Goal: Information Seeking & Learning: Learn about a topic

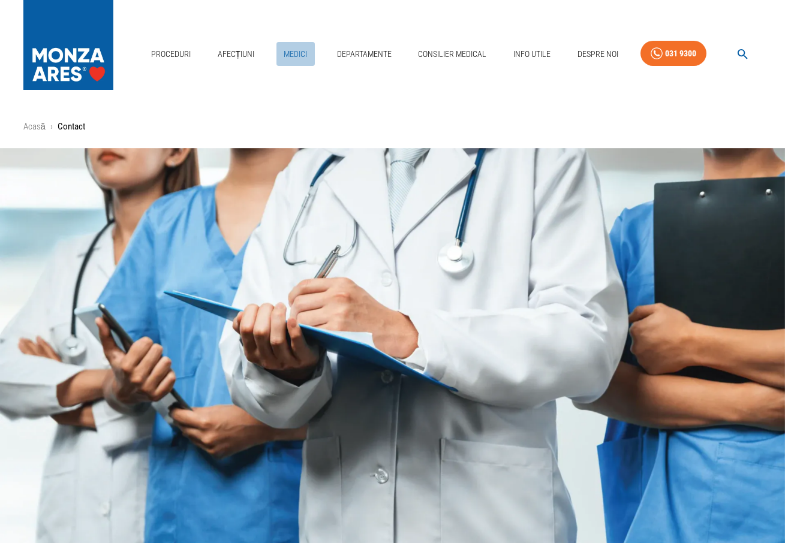
click at [284, 42] on link "Medici" at bounding box center [296, 54] width 38 height 25
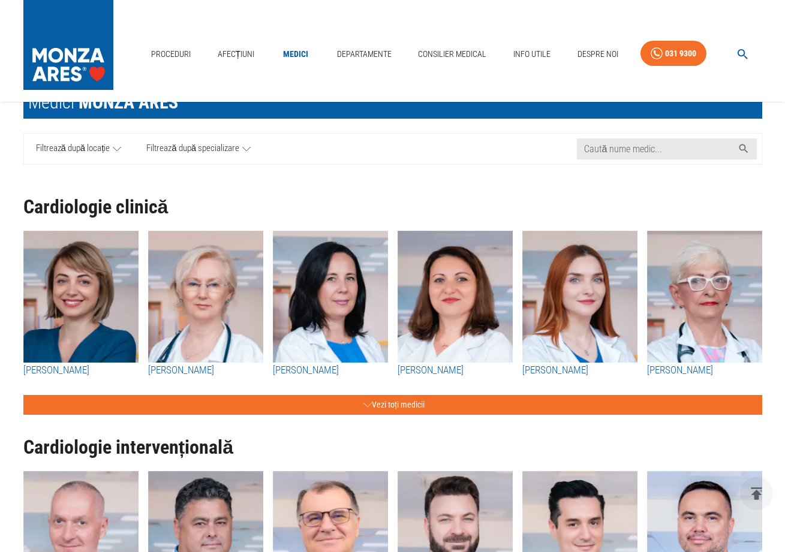
scroll to position [194, 0]
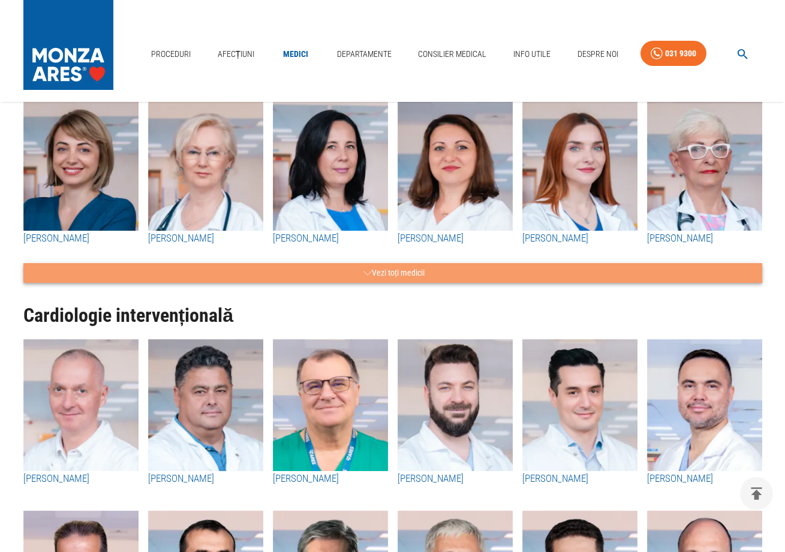
click at [355, 269] on button "Vezi toți medicii" at bounding box center [392, 273] width 739 height 20
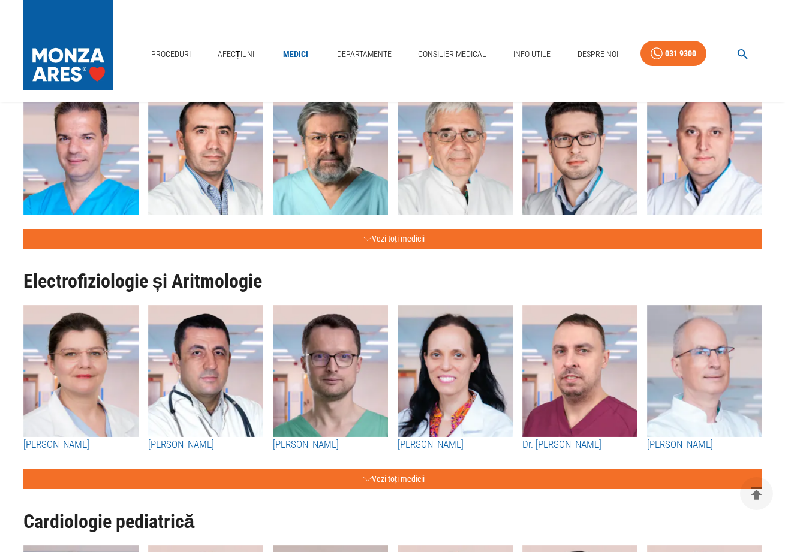
scroll to position [2622, 0]
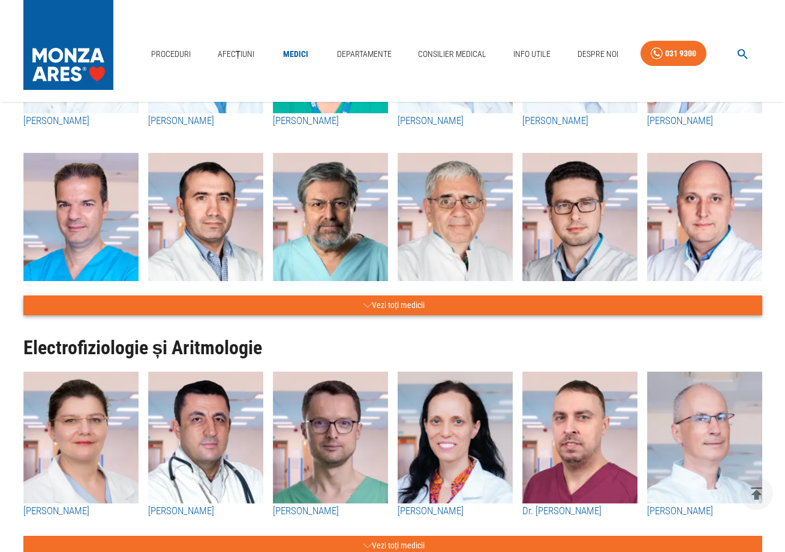
click at [374, 316] on button "Vezi toți medicii" at bounding box center [392, 306] width 739 height 20
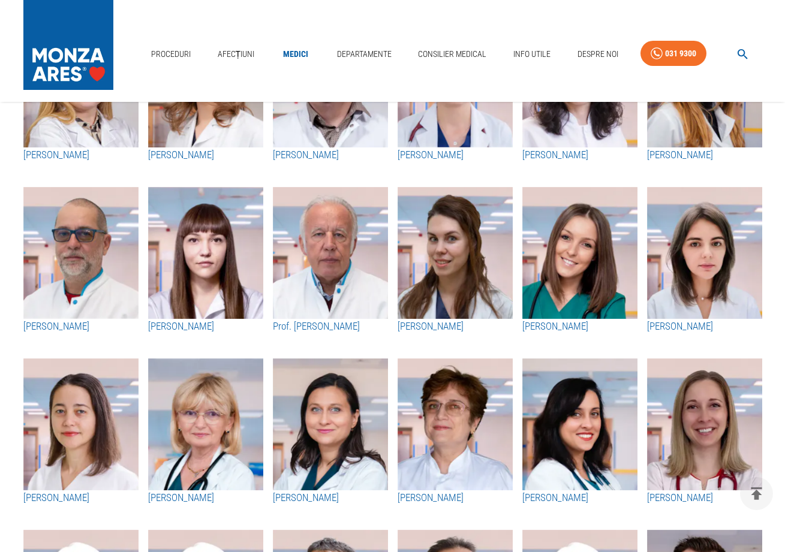
scroll to position [1488, 0]
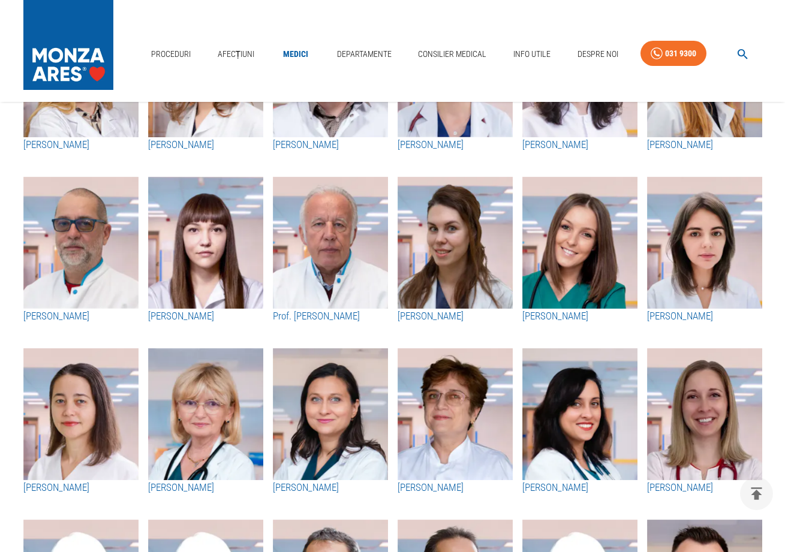
click at [713, 286] on img "button" at bounding box center [704, 243] width 115 height 132
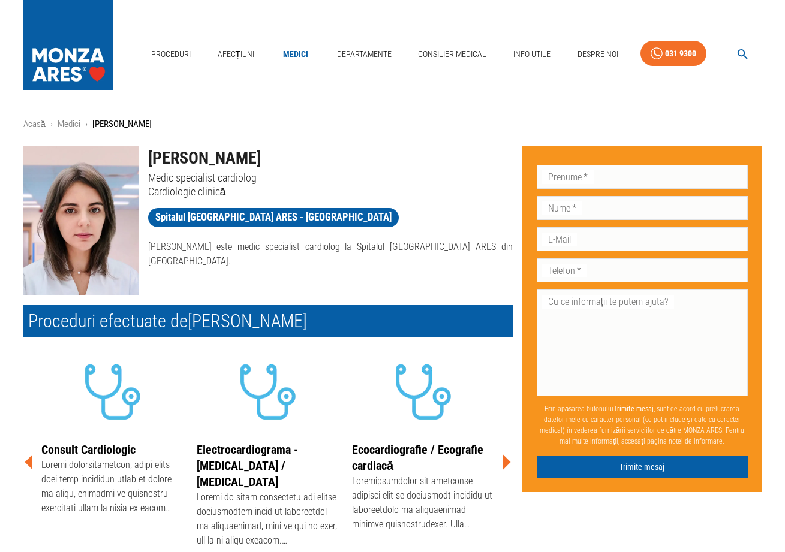
scroll to position [5, 0]
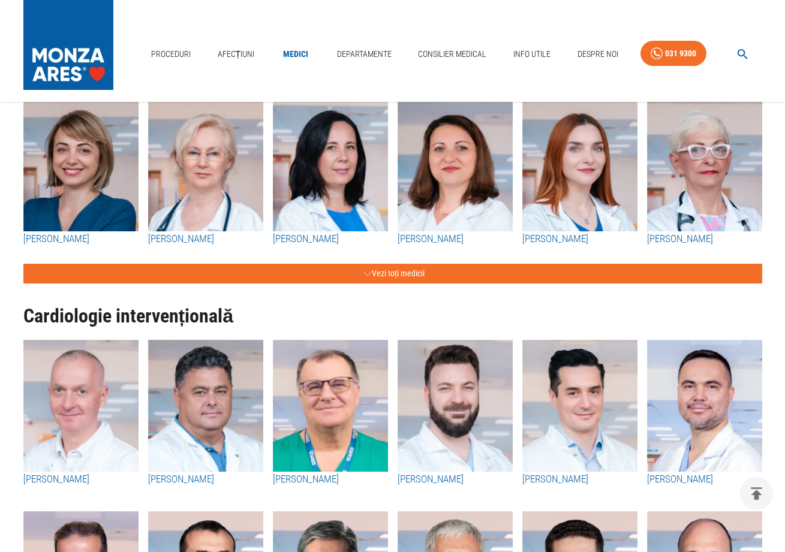
scroll to position [89, 0]
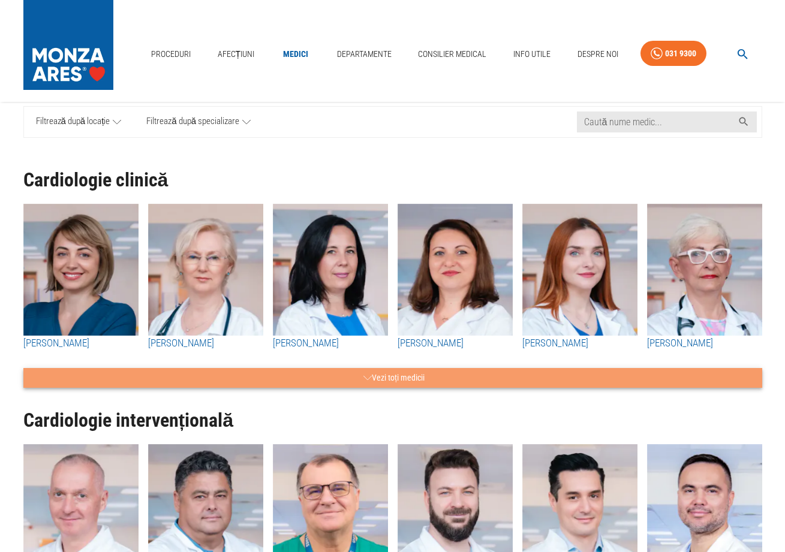
click at [440, 380] on button "Vezi toți medicii" at bounding box center [392, 378] width 739 height 20
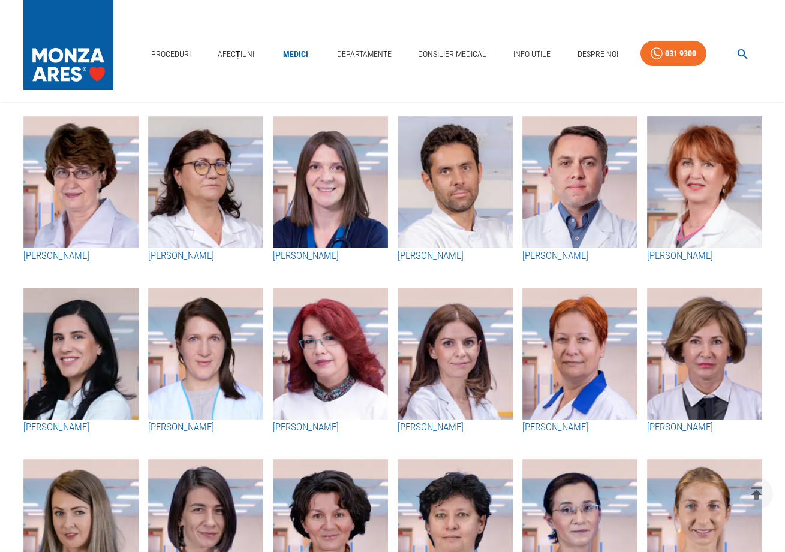
scroll to position [790, 0]
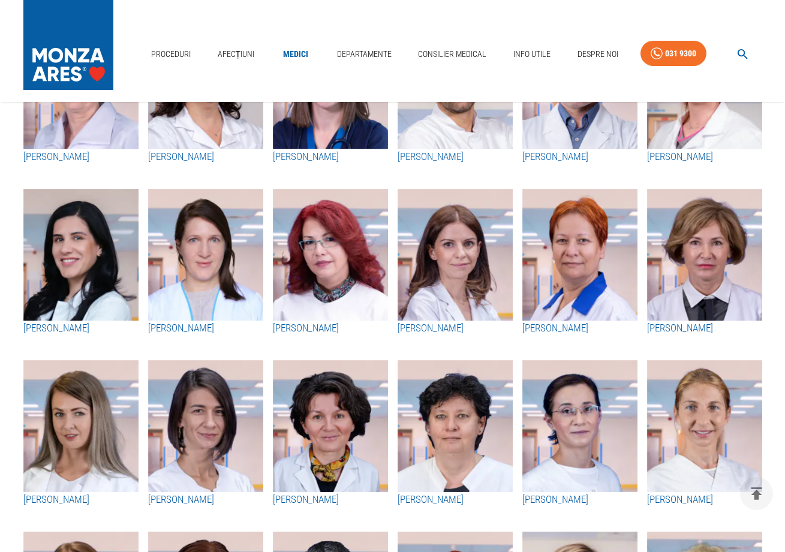
click at [588, 400] on img "button" at bounding box center [579, 426] width 115 height 132
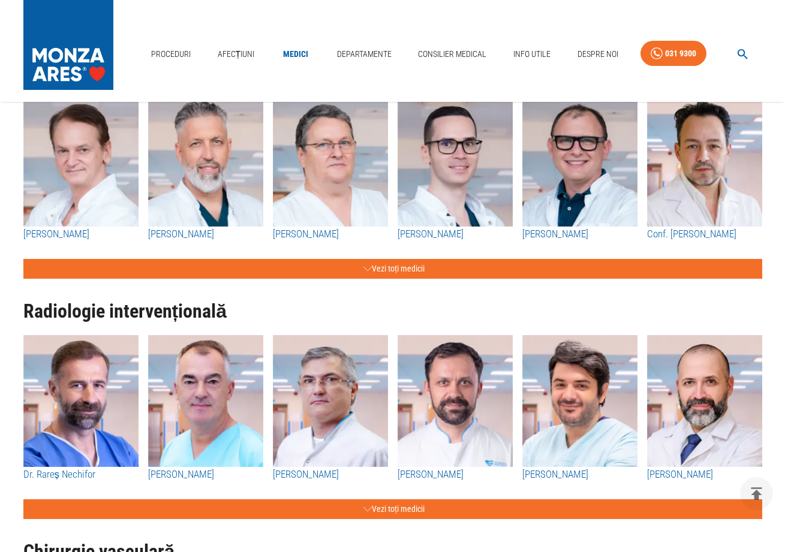
scroll to position [1460, 0]
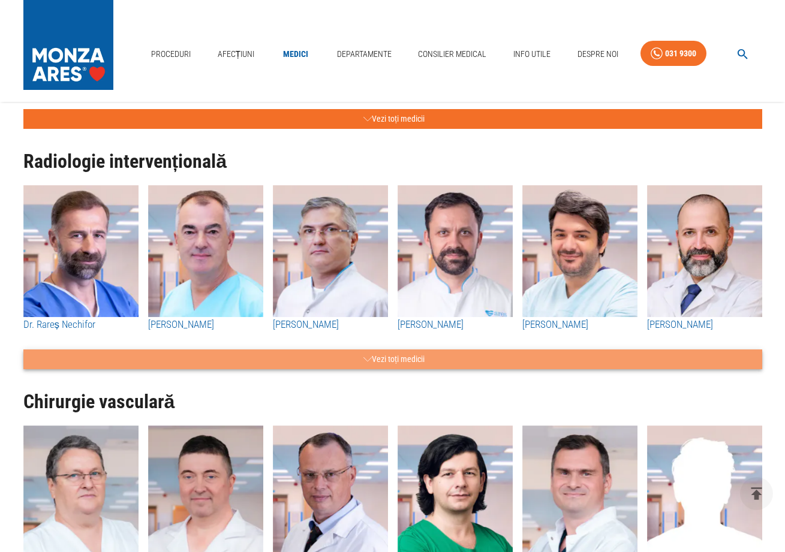
click at [407, 360] on button "Vezi toți medicii" at bounding box center [392, 360] width 739 height 20
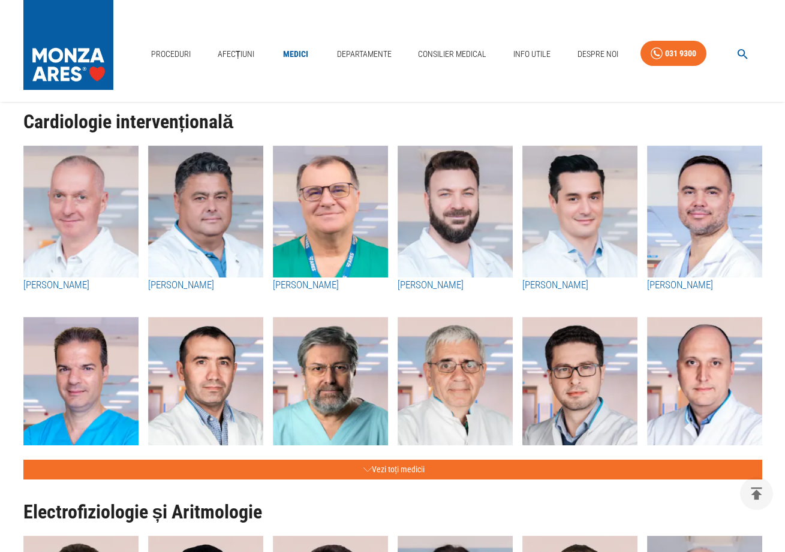
scroll to position [412, 0]
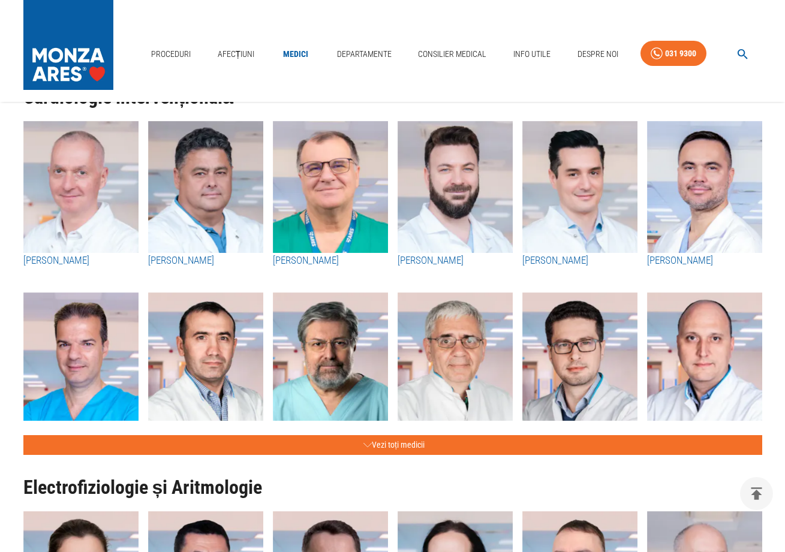
click at [352, 186] on img "button" at bounding box center [330, 187] width 115 height 132
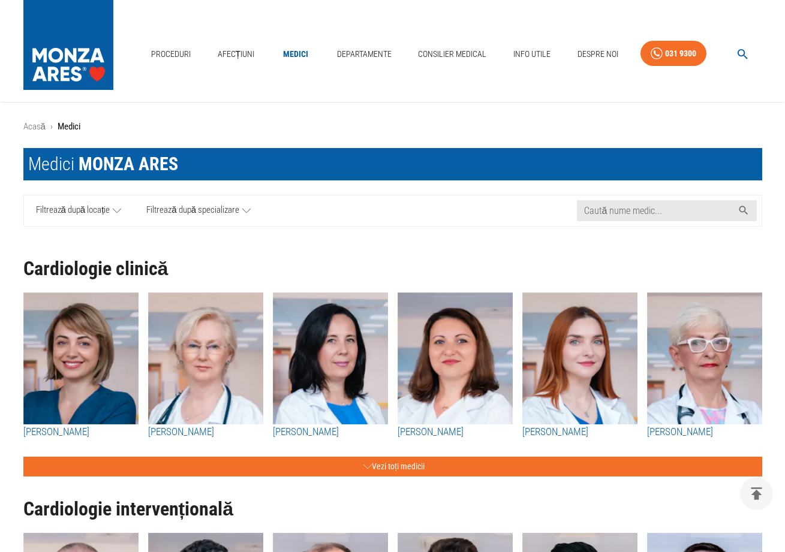
scroll to position [412, 0]
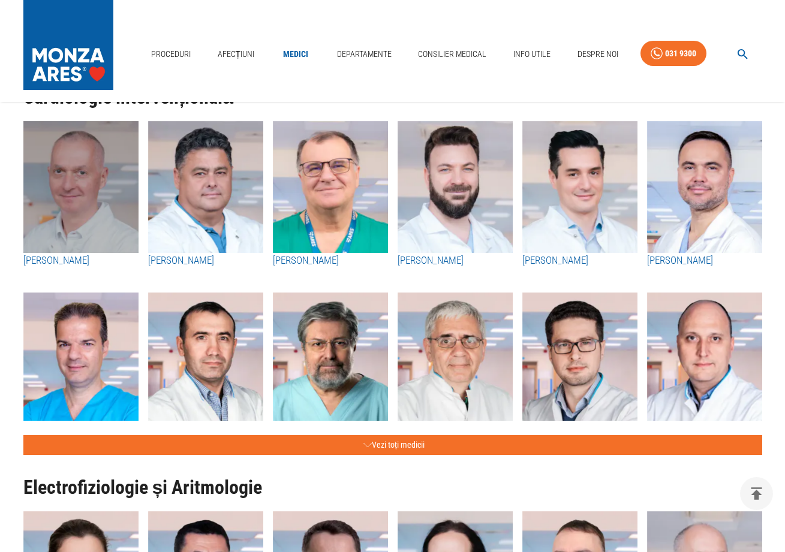
click at [91, 184] on img "button" at bounding box center [80, 187] width 115 height 132
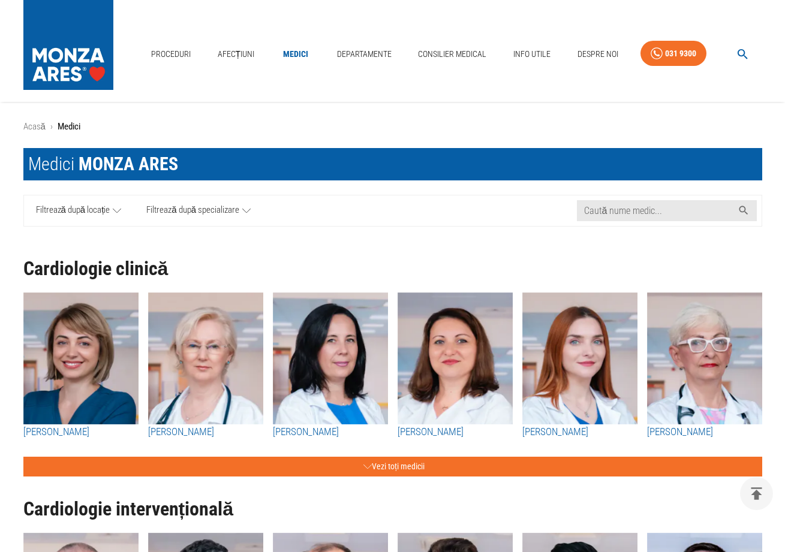
scroll to position [412, 0]
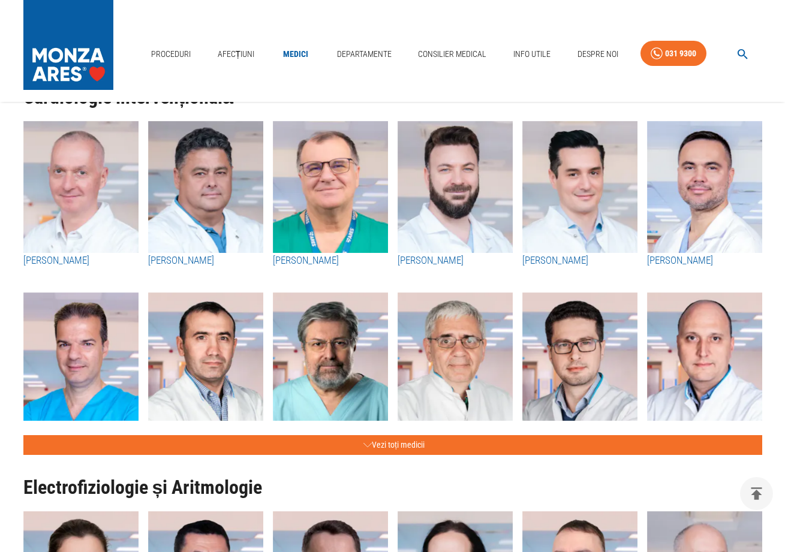
click at [372, 206] on img "button" at bounding box center [330, 187] width 115 height 132
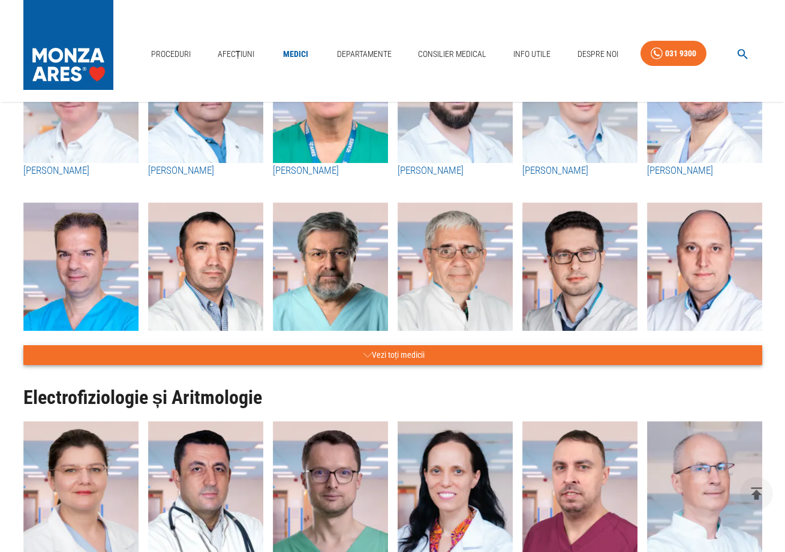
scroll to position [420, 0]
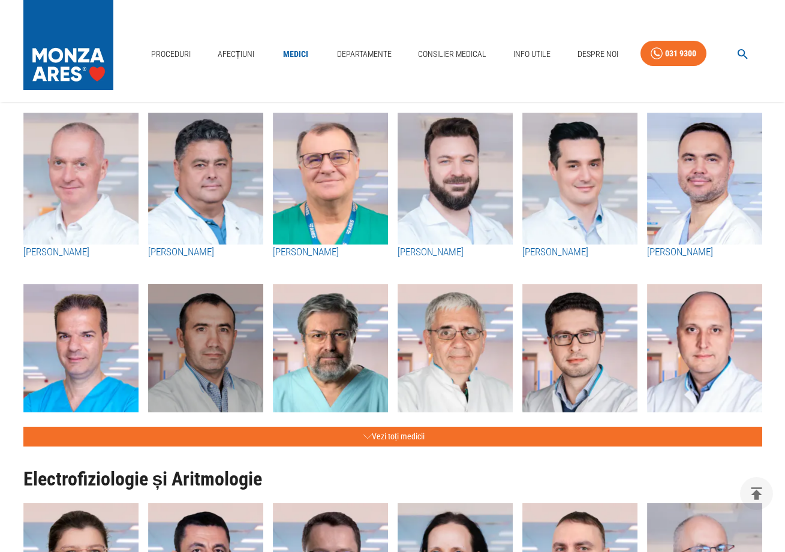
click at [200, 343] on img "button" at bounding box center [205, 350] width 115 height 132
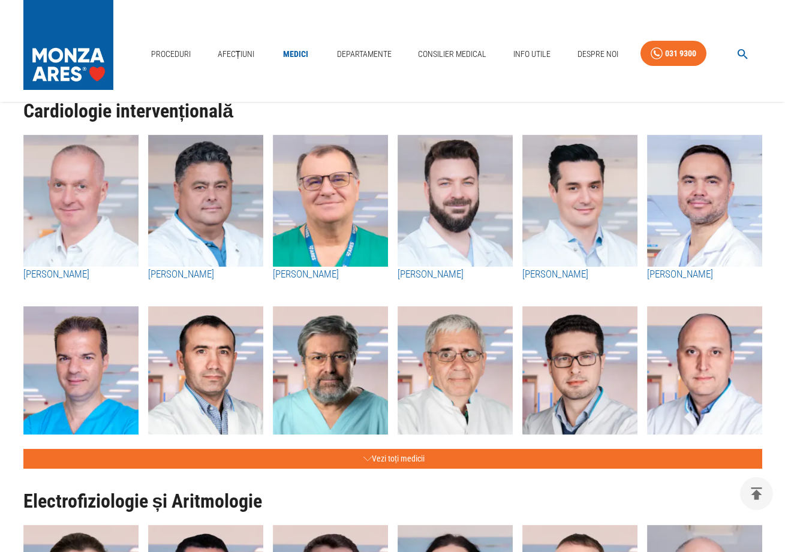
scroll to position [330, 0]
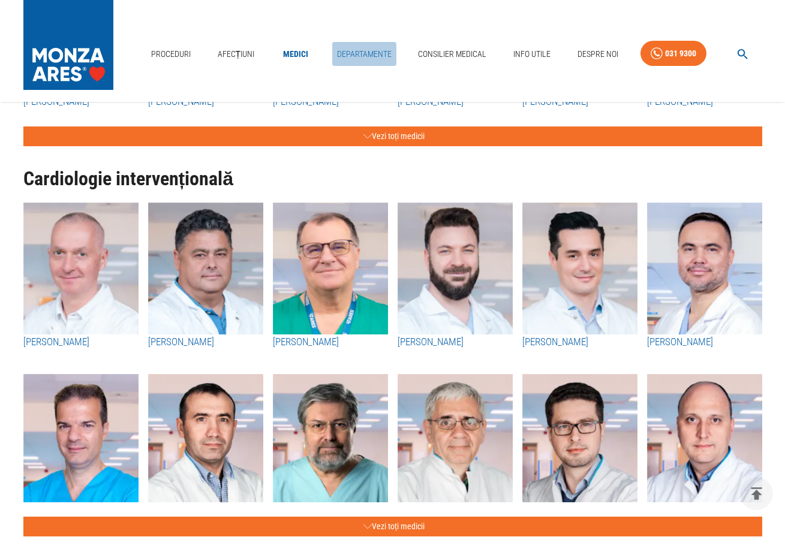
click at [378, 42] on link "Departamente" at bounding box center [364, 54] width 64 height 25
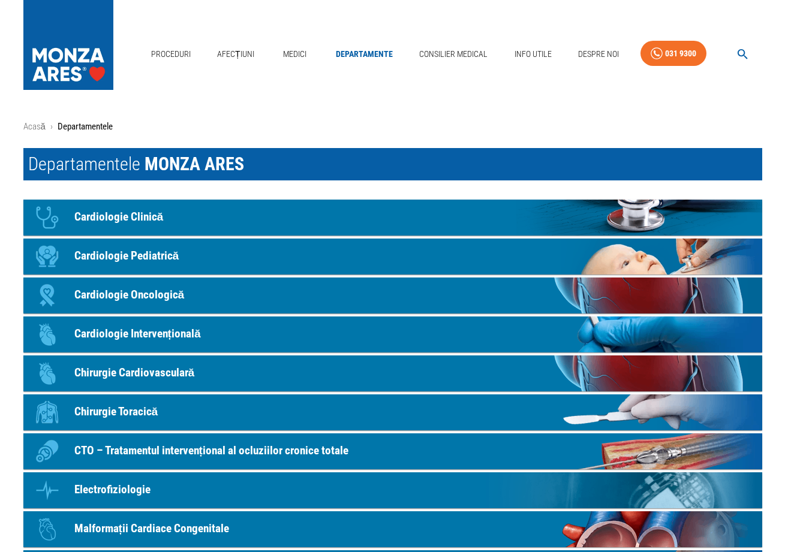
click at [179, 331] on p "Cardiologie Intervențională" at bounding box center [137, 334] width 127 height 17
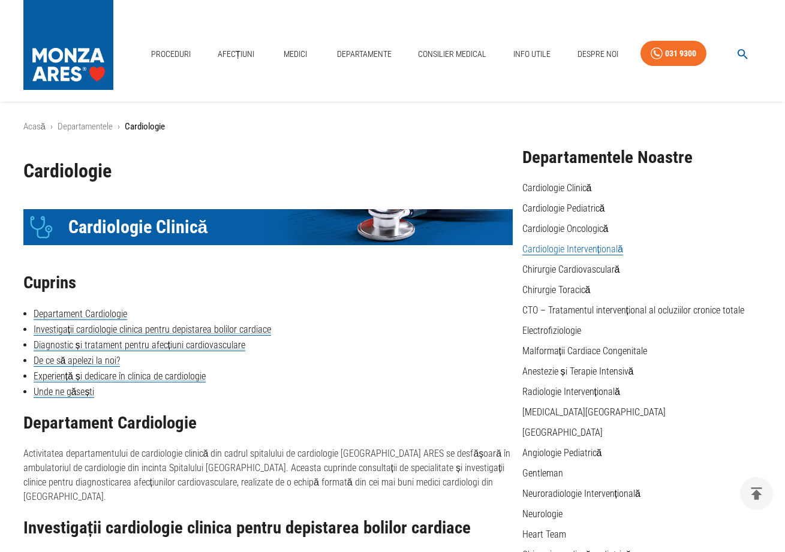
scroll to position [1587, 0]
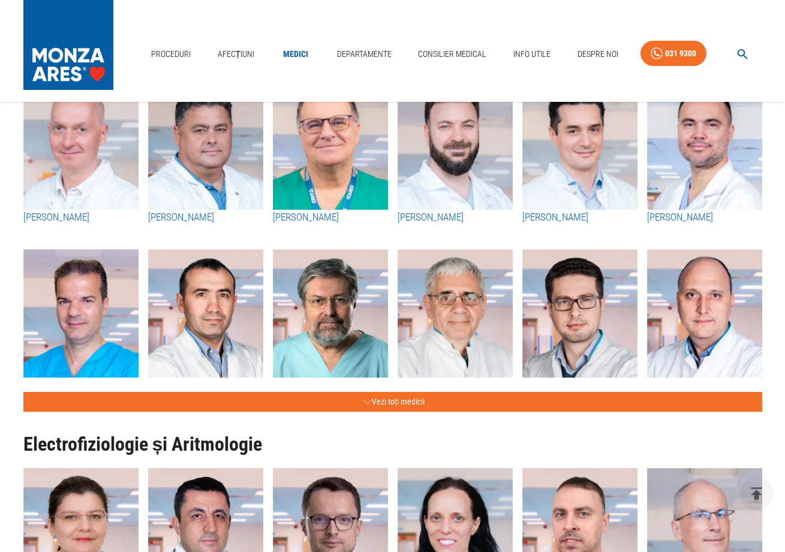
scroll to position [433, 0]
